Goal: Task Accomplishment & Management: Manage account settings

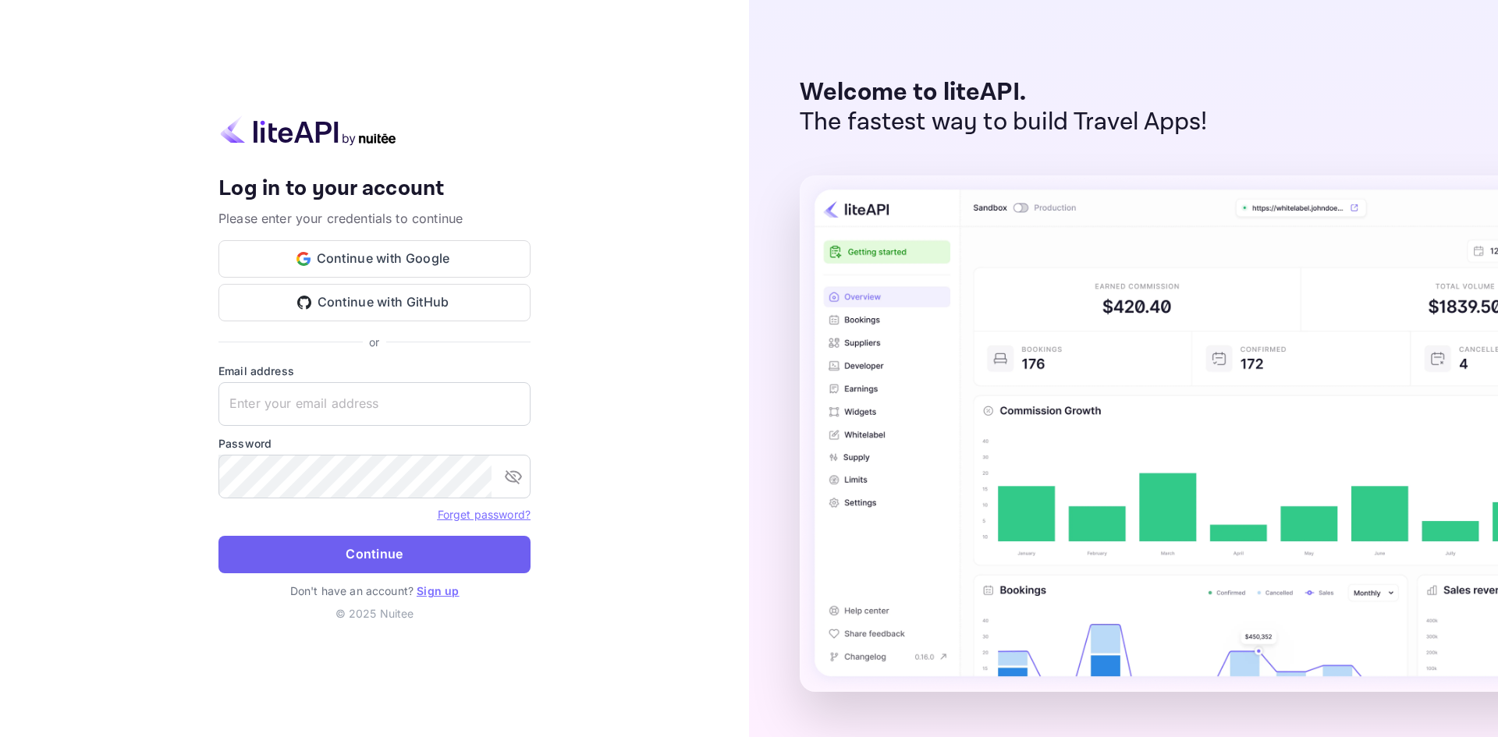
type input "[EMAIL_ADDRESS][DOMAIN_NAME]"
drag, startPoint x: 408, startPoint y: 556, endPoint x: 491, endPoint y: 347, distance: 224.9
click at [407, 554] on button "Continue" at bounding box center [374, 554] width 312 height 37
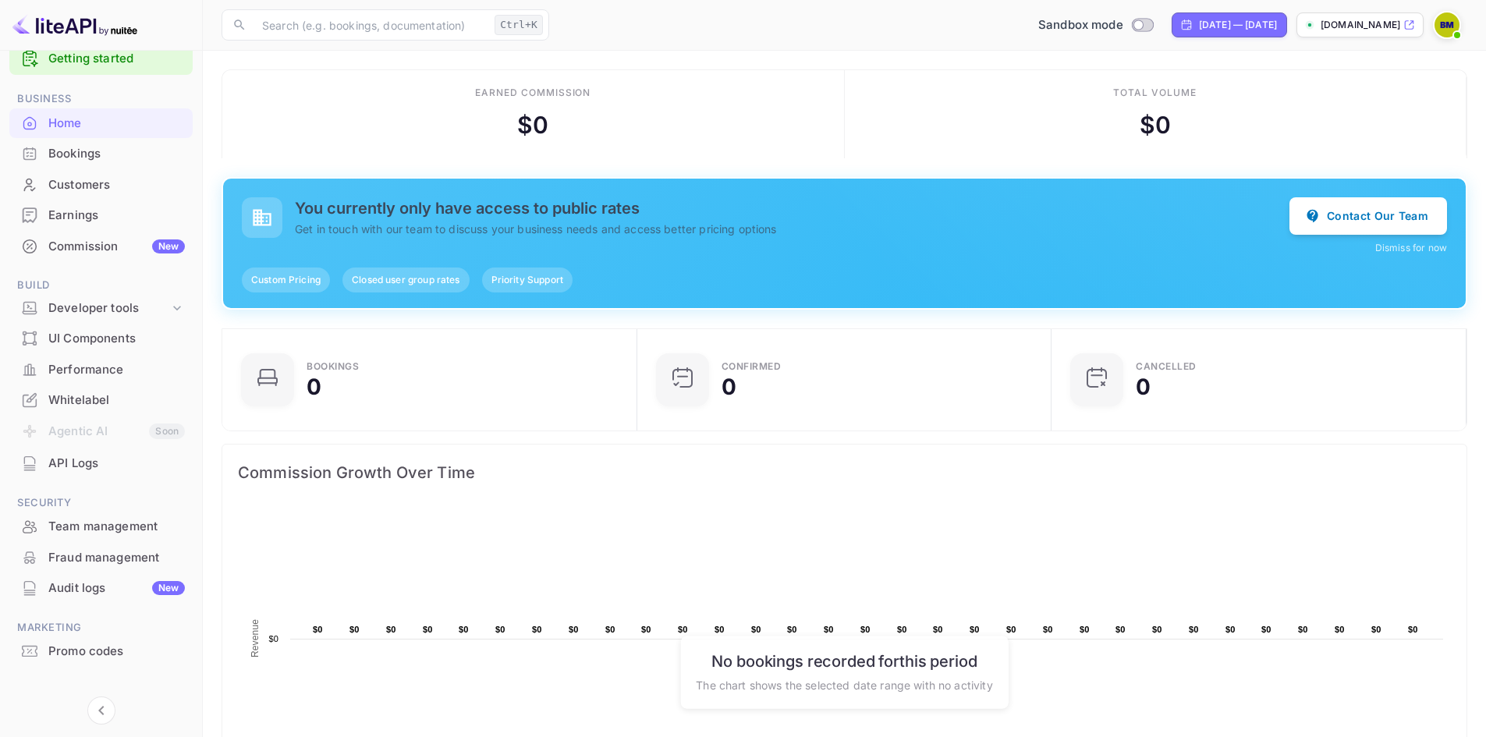
scroll to position [46, 0]
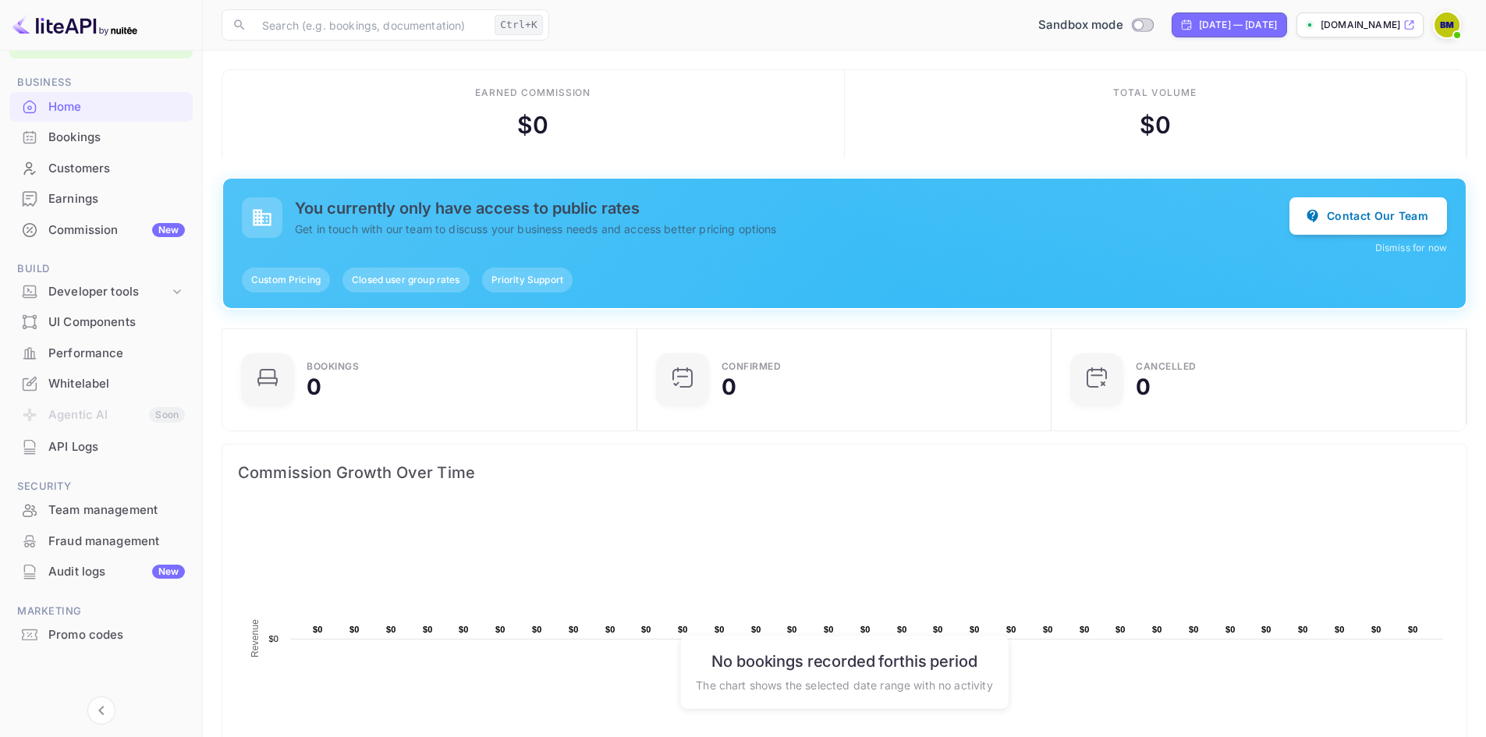
click at [85, 380] on div "Whitelabel" at bounding box center [116, 384] width 137 height 18
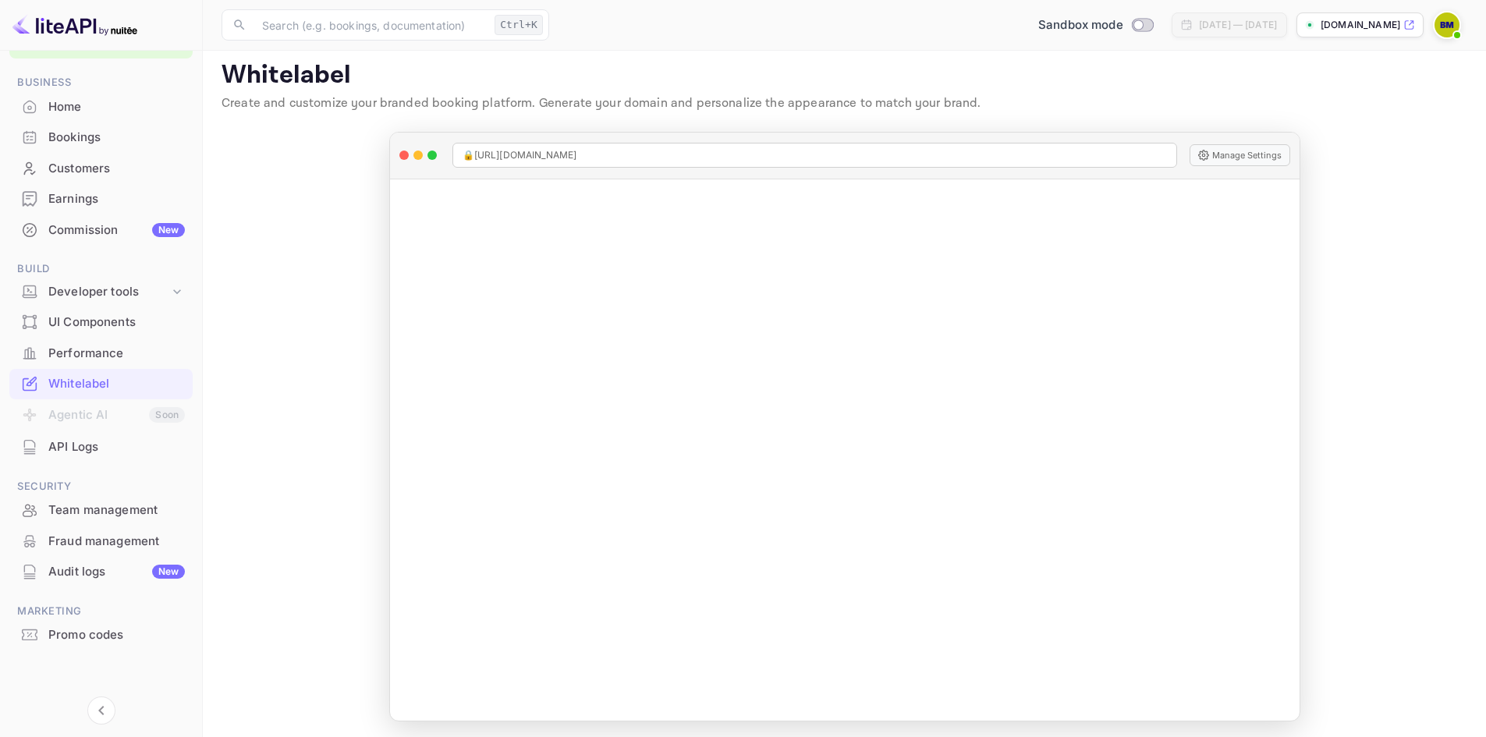
scroll to position [12, 0]
click at [69, 102] on div "Home" at bounding box center [116, 107] width 137 height 18
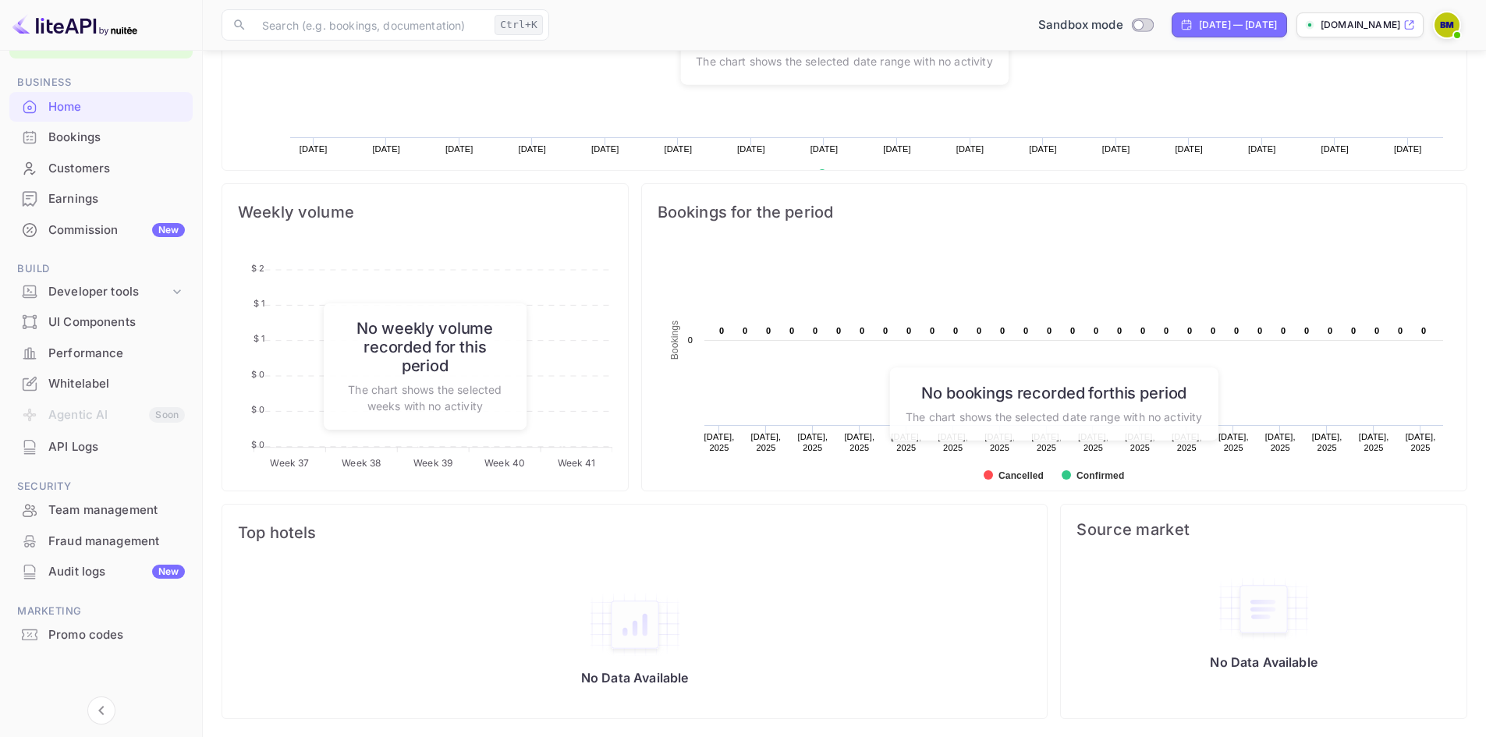
scroll to position [625, 0]
click at [96, 134] on div "Bookings" at bounding box center [116, 138] width 137 height 18
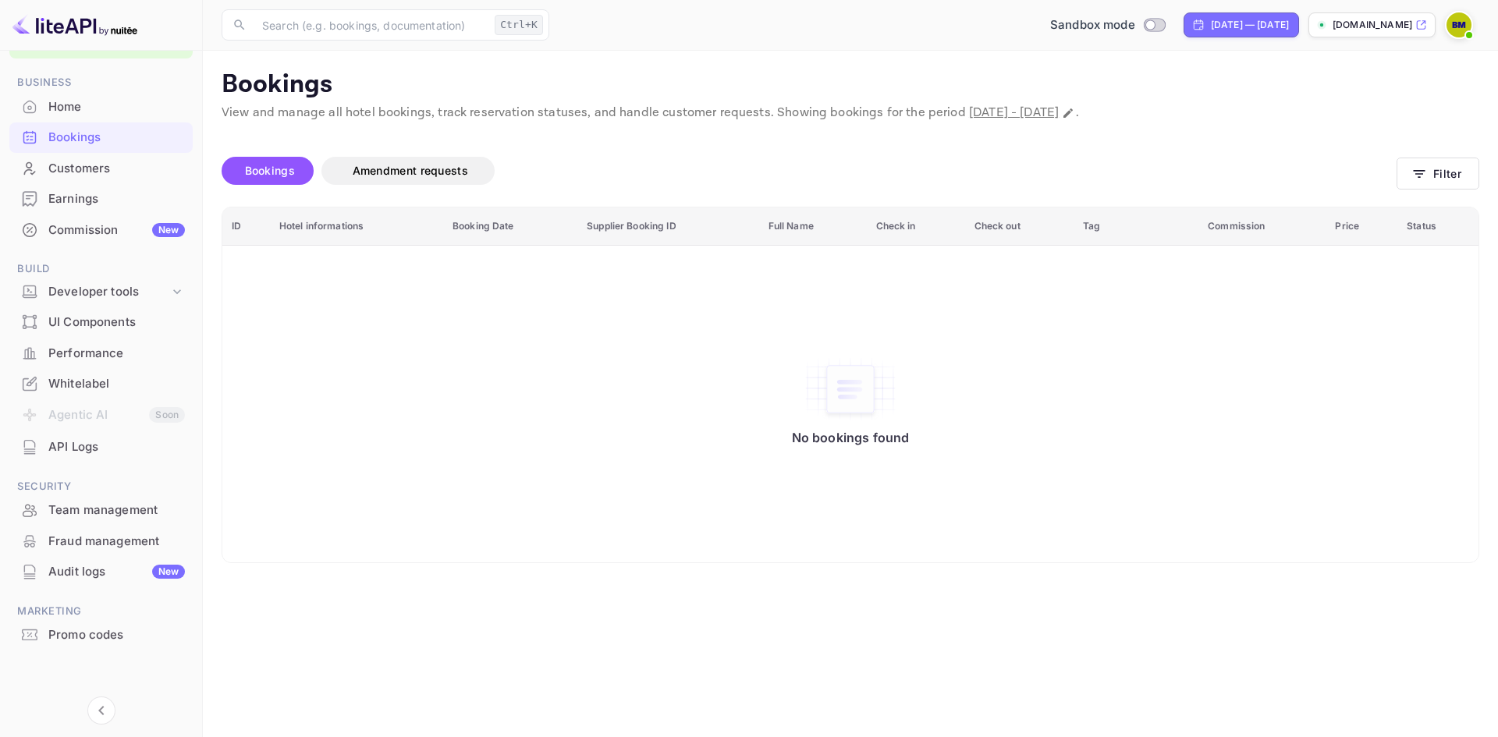
click at [61, 106] on div "Home" at bounding box center [116, 107] width 137 height 18
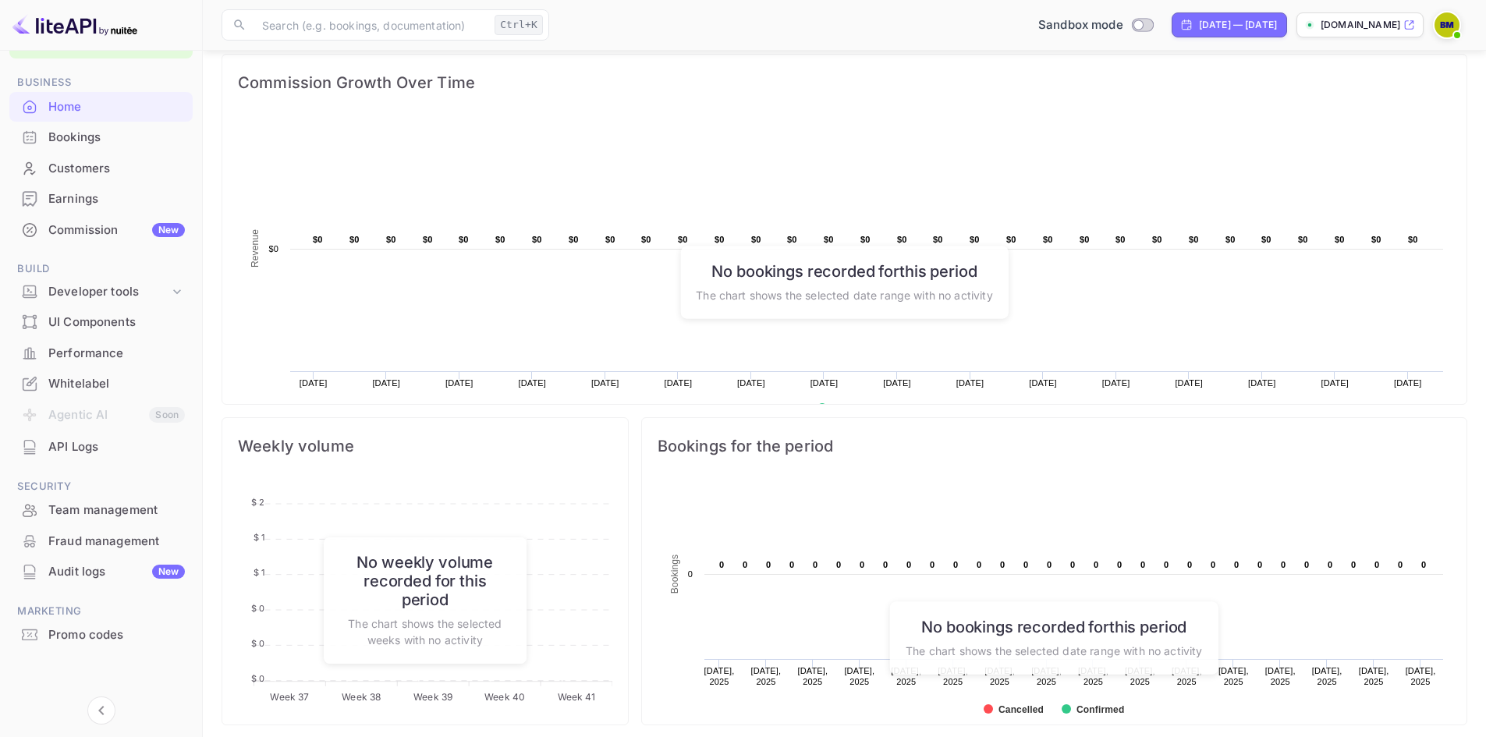
scroll to position [625, 0]
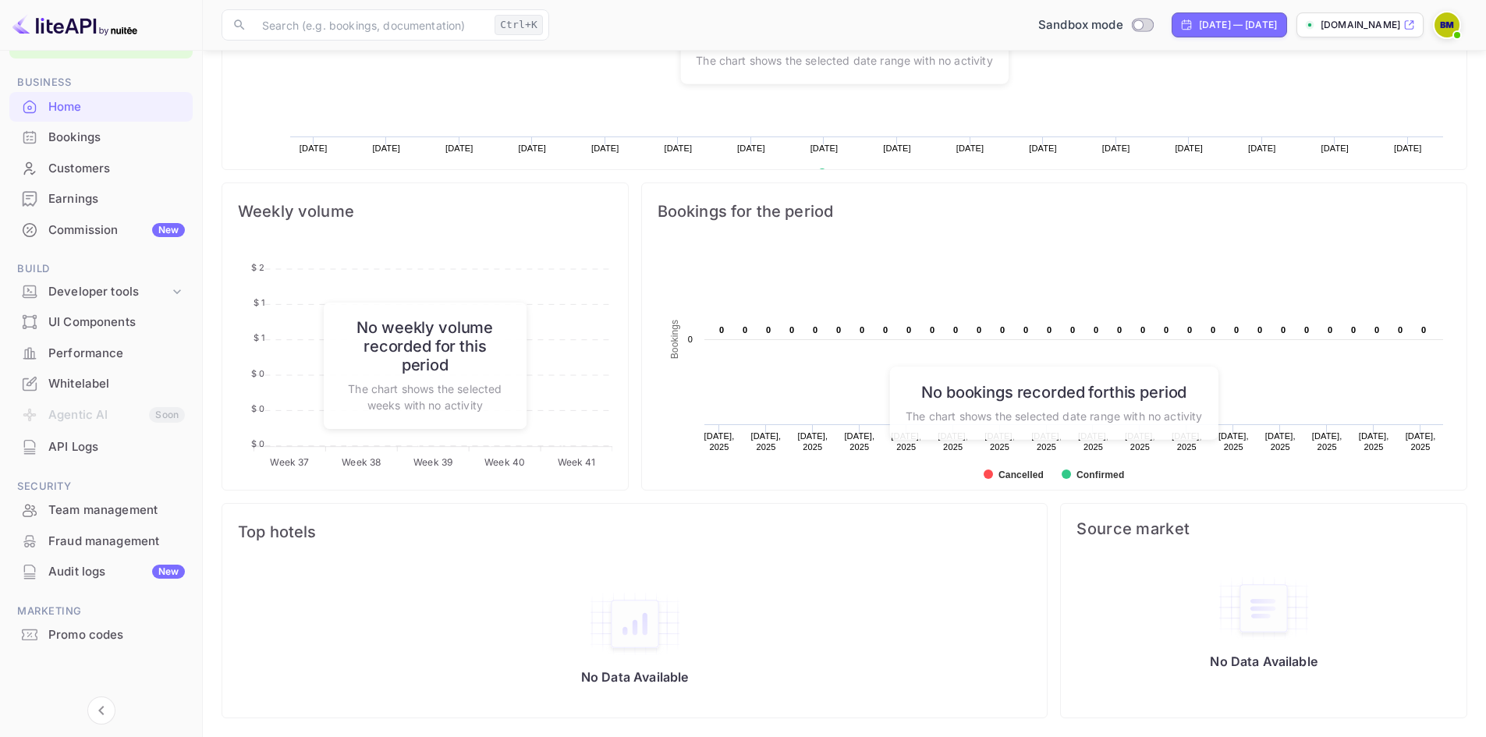
click at [89, 384] on div "Whitelabel" at bounding box center [116, 384] width 137 height 18
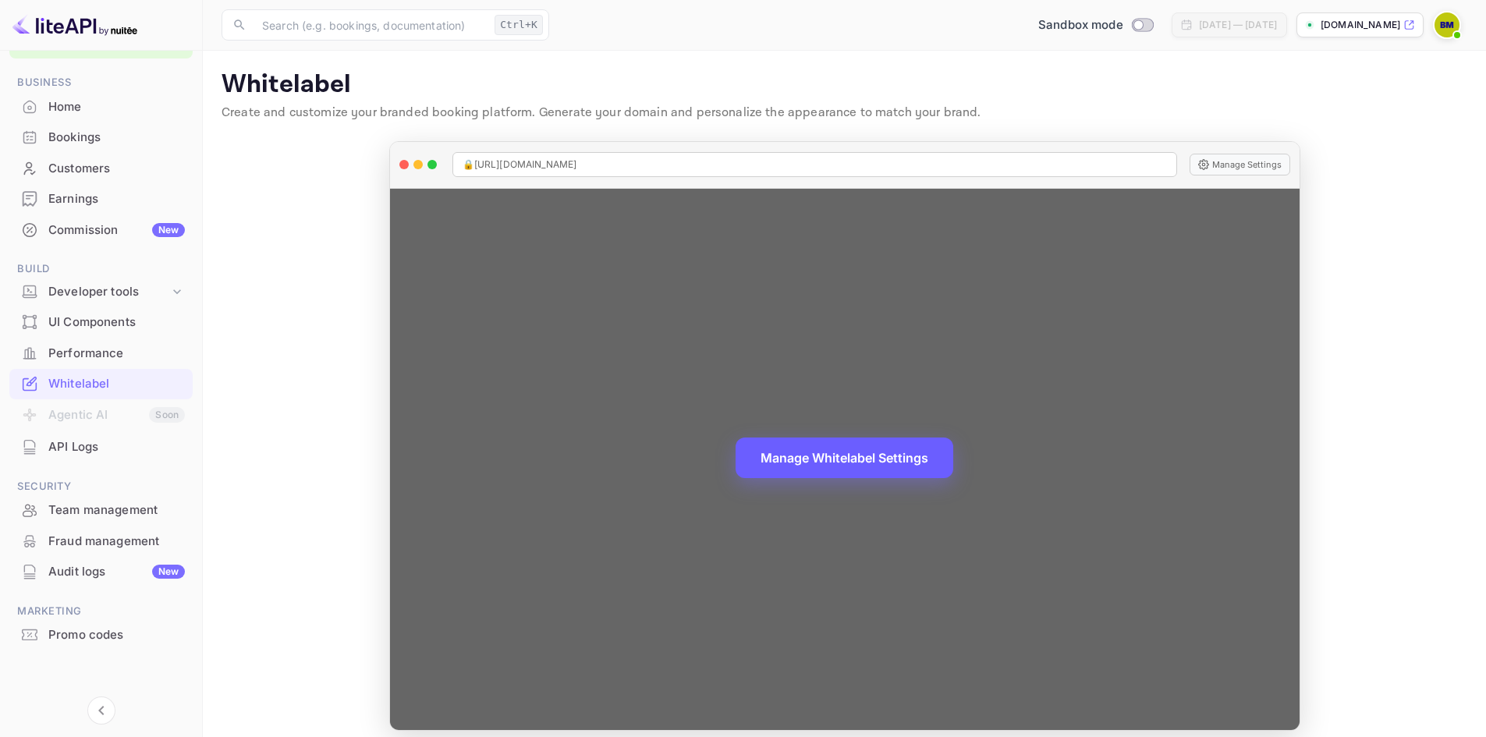
click at [831, 453] on button "Manage Whitelabel Settings" at bounding box center [845, 458] width 218 height 41
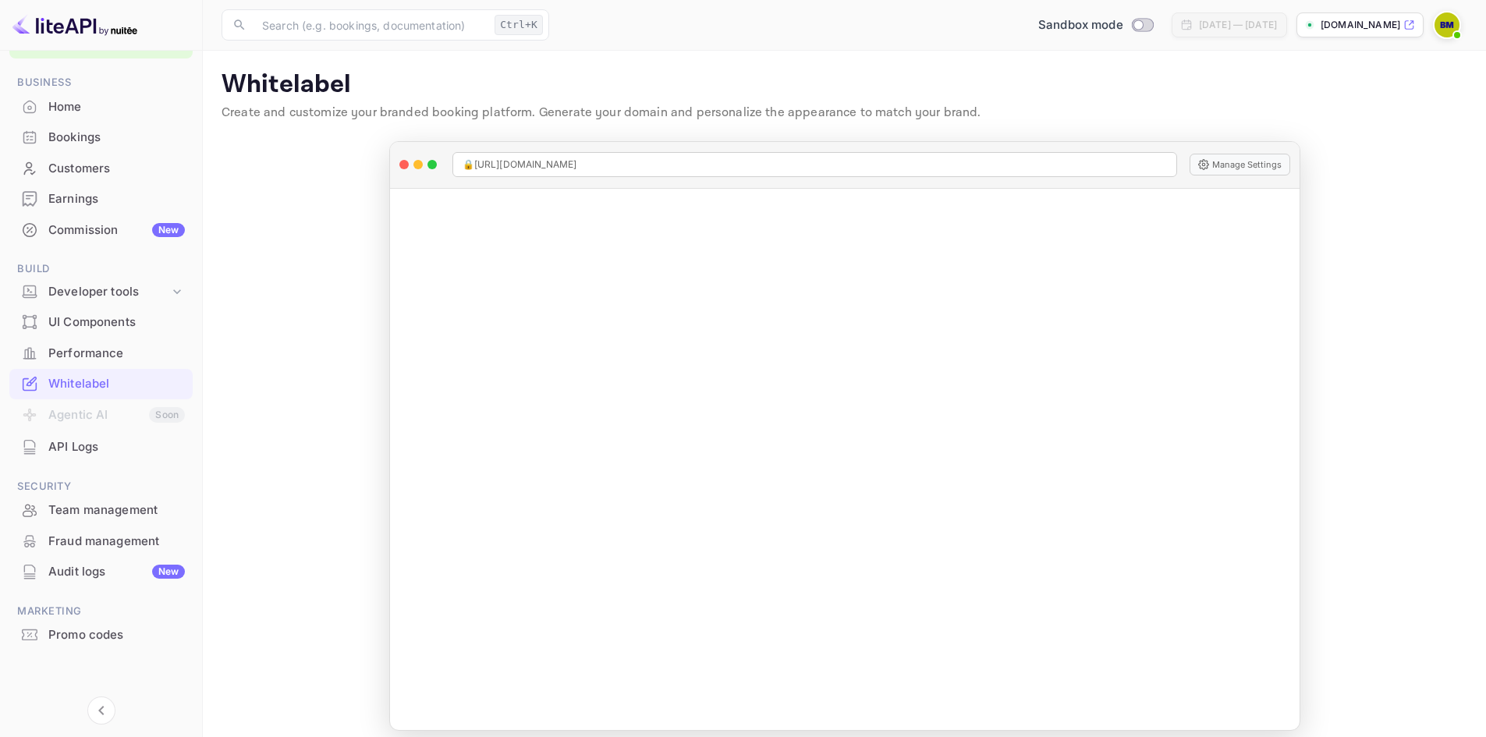
click at [55, 27] on img at bounding box center [74, 24] width 125 height 25
